Goal: Navigation & Orientation: Find specific page/section

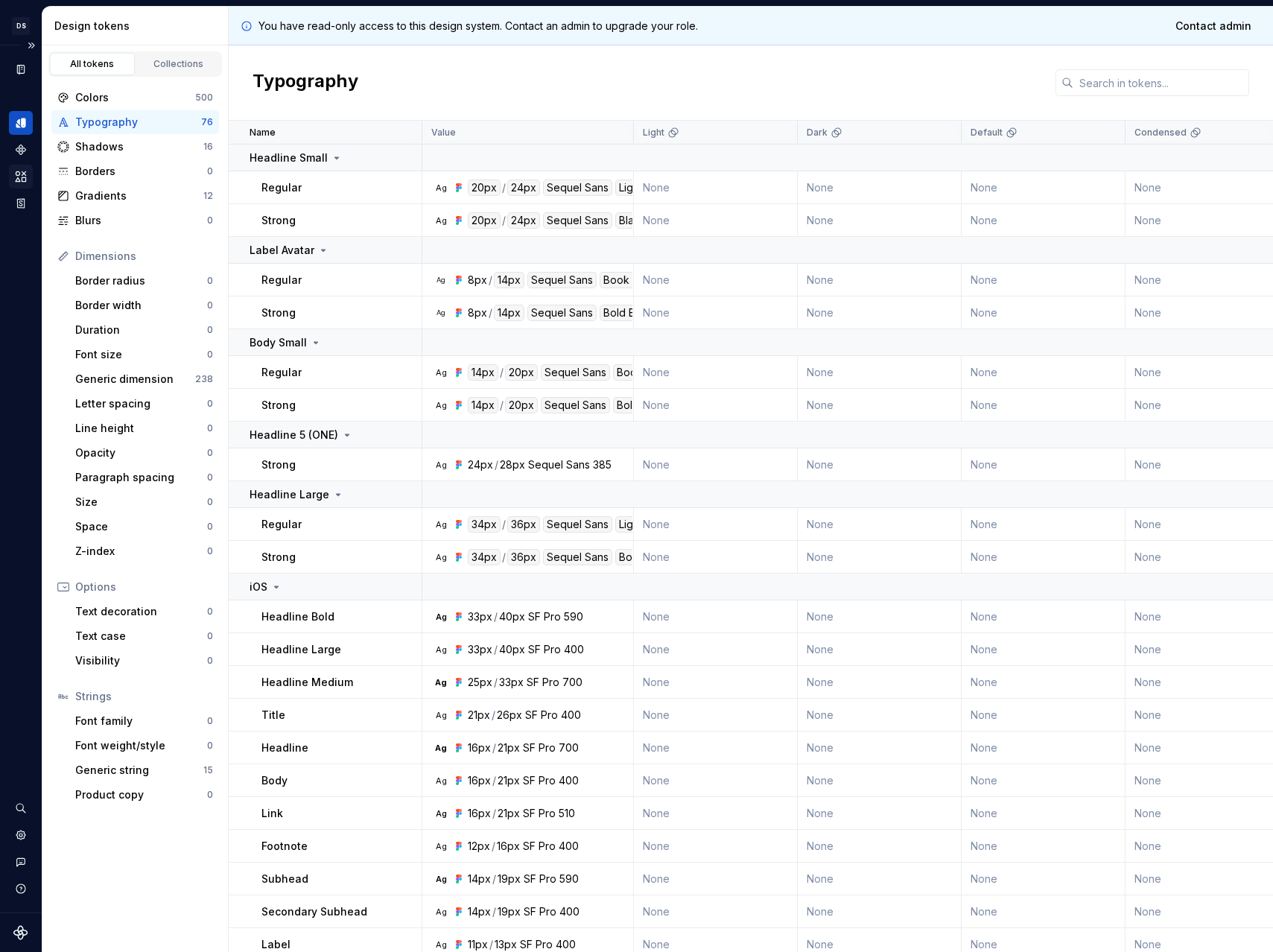
click at [24, 178] on icon "Assets" at bounding box center [21, 175] width 10 height 9
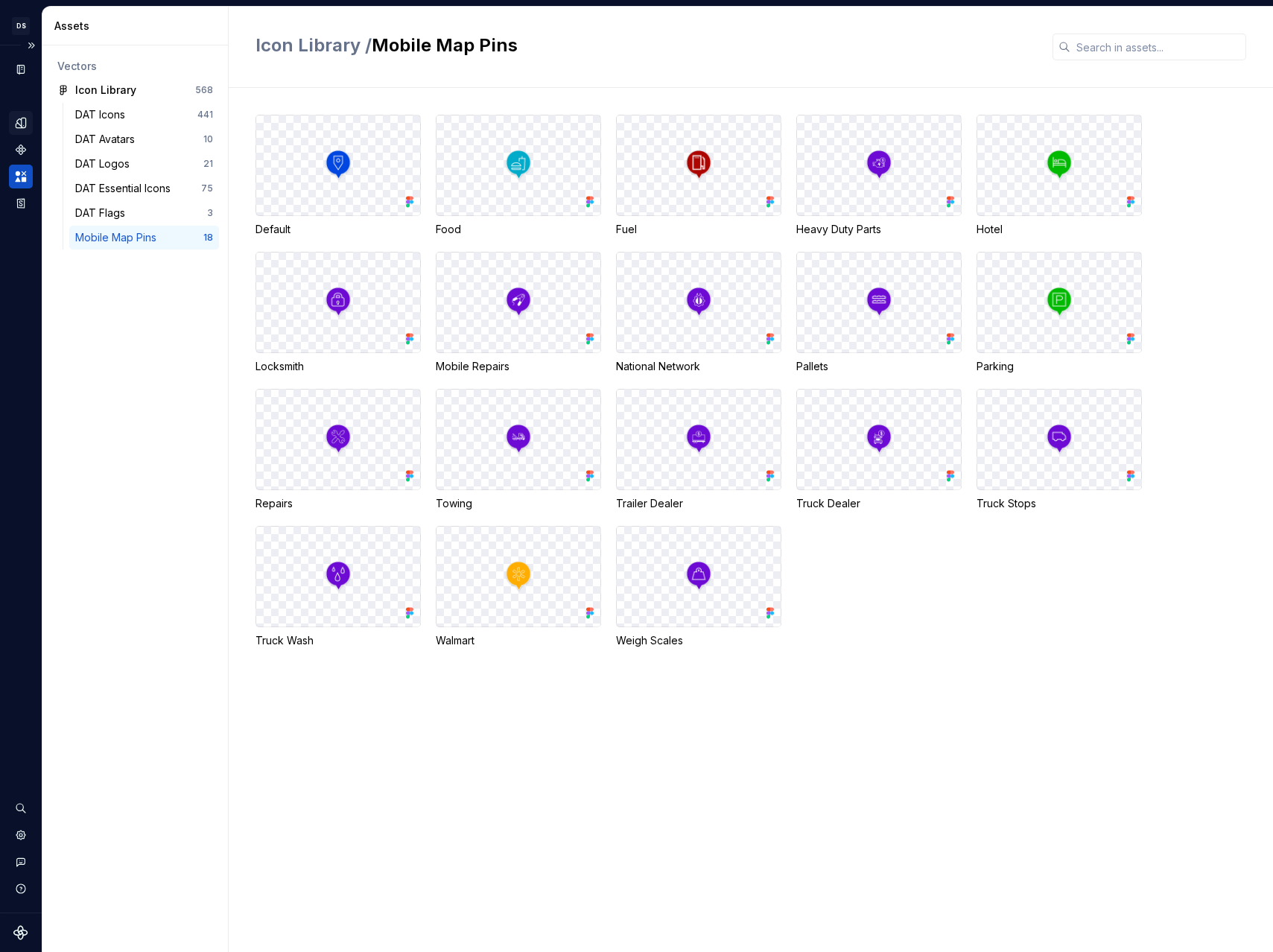
click at [11, 121] on div "Design tokens" at bounding box center [21, 123] width 24 height 24
